Goal: Task Accomplishment & Management: Manage account settings

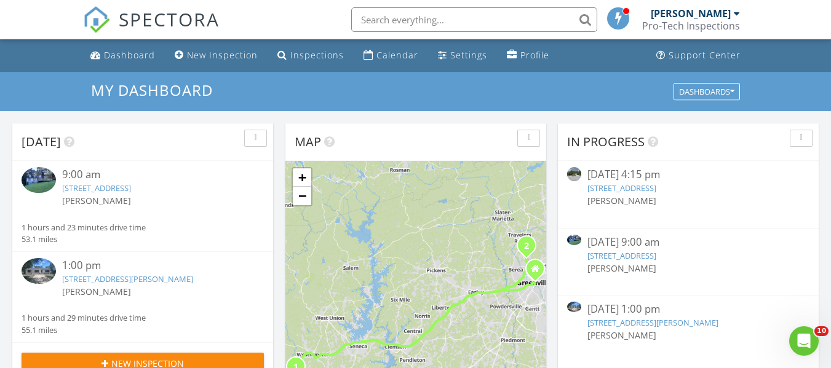
click at [652, 257] on link "[STREET_ADDRESS]" at bounding box center [621, 255] width 69 height 11
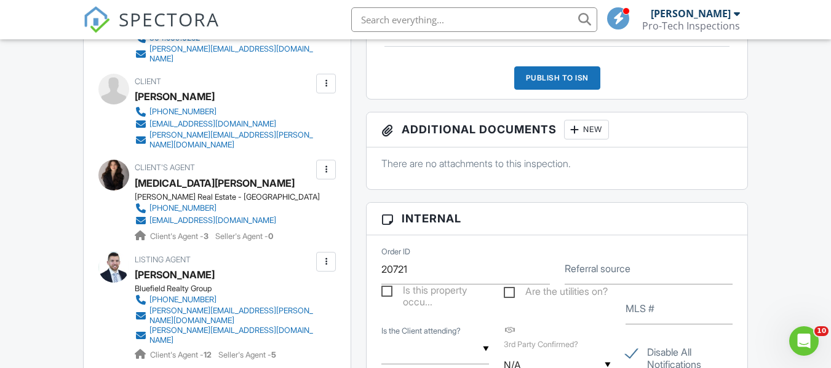
scroll to position [185, 0]
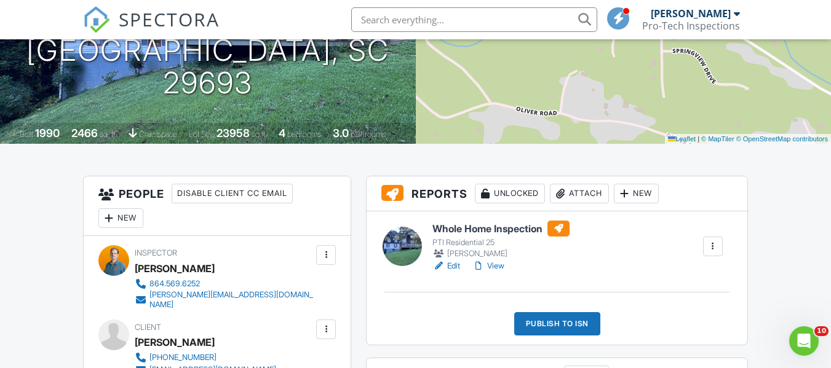
click at [494, 264] on link "View" at bounding box center [488, 266] width 32 height 12
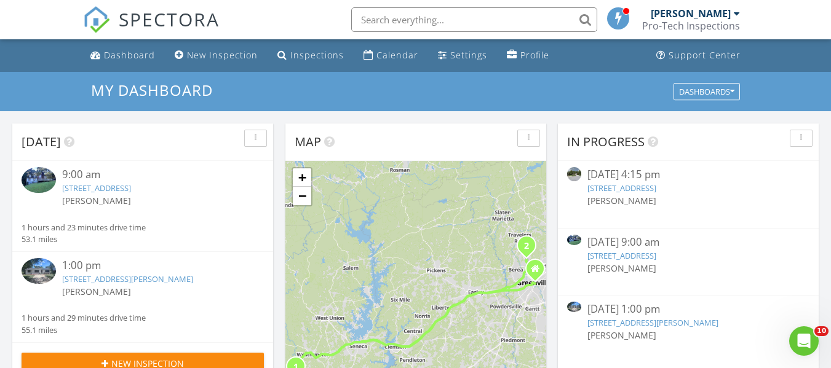
click at [658, 249] on div "08/27/25 9:00 am" at bounding box center [688, 242] width 202 height 15
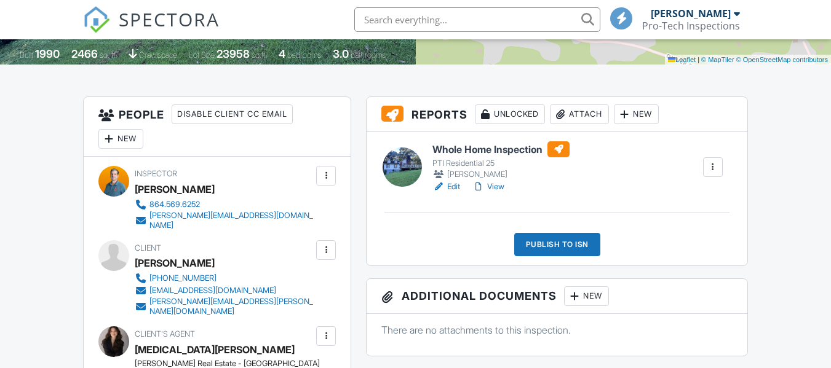
scroll to position [308, 0]
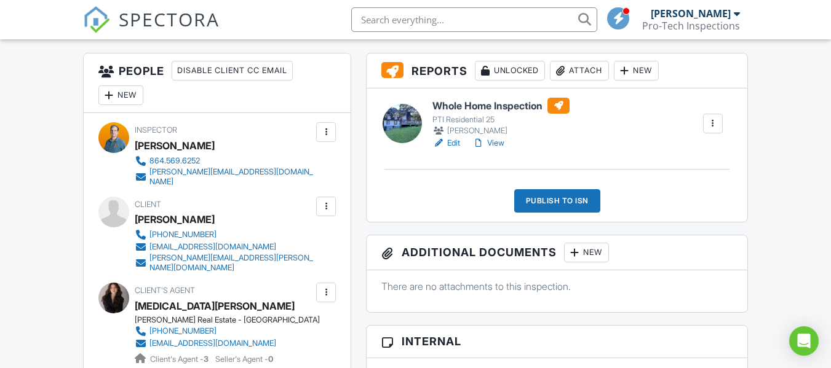
click at [501, 142] on link "View" at bounding box center [488, 143] width 32 height 12
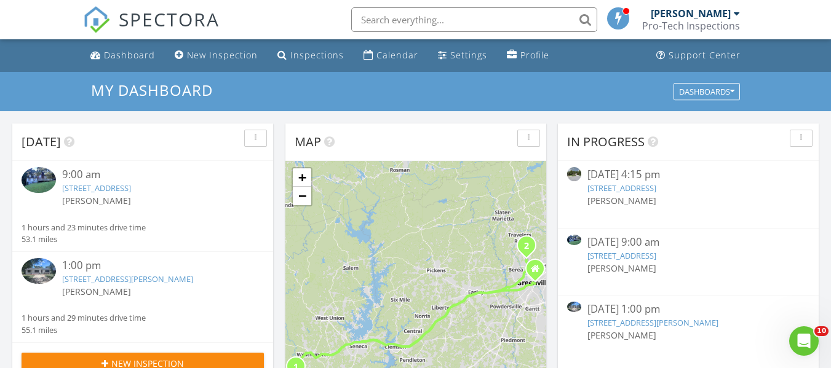
click at [655, 257] on link "101 Woodcliff Dr, Westminster, SC 29693" at bounding box center [621, 255] width 69 height 11
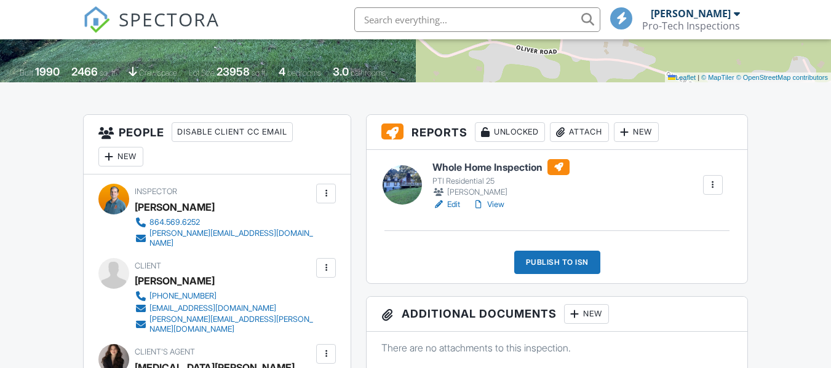
click at [501, 206] on link "View" at bounding box center [488, 205] width 32 height 12
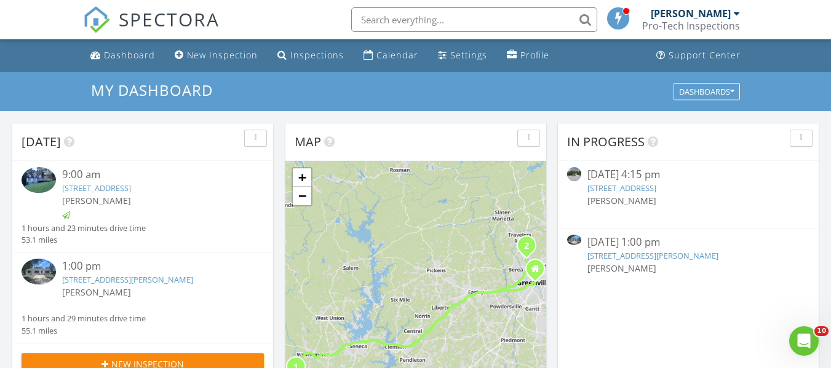
click at [644, 256] on link "[STREET_ADDRESS][PERSON_NAME]" at bounding box center [652, 255] width 131 height 11
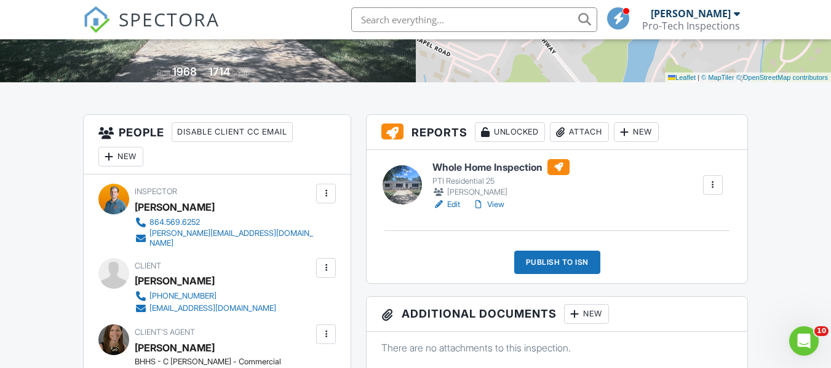
click at [501, 202] on link "View" at bounding box center [488, 205] width 32 height 12
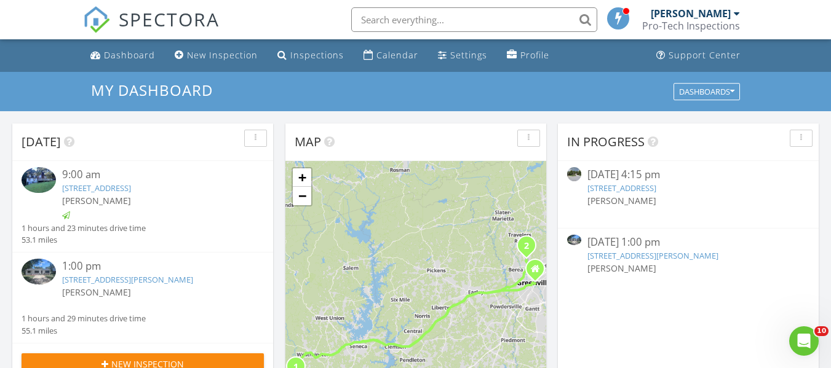
click at [634, 258] on link "[STREET_ADDRESS][PERSON_NAME]" at bounding box center [652, 255] width 131 height 11
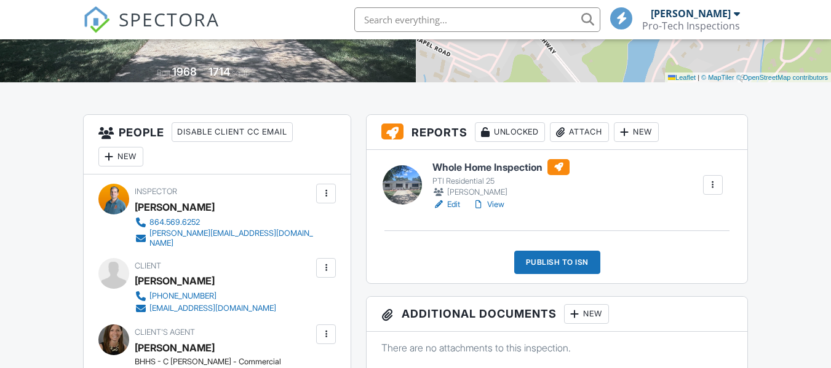
click at [504, 205] on link "View" at bounding box center [488, 205] width 32 height 12
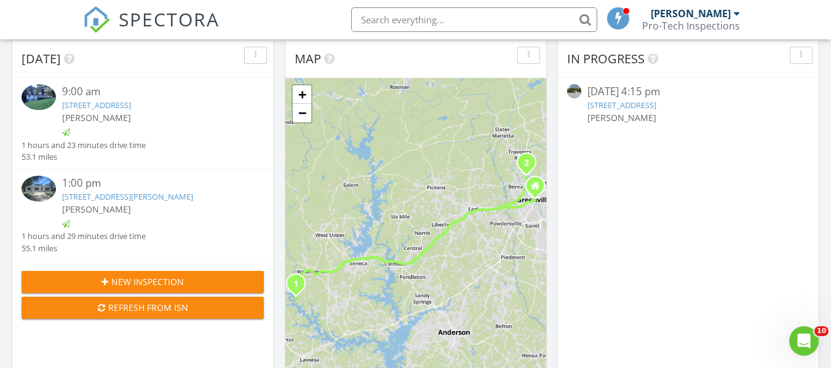
scroll to position [62, 0]
